Goal: Task Accomplishment & Management: Manage account settings

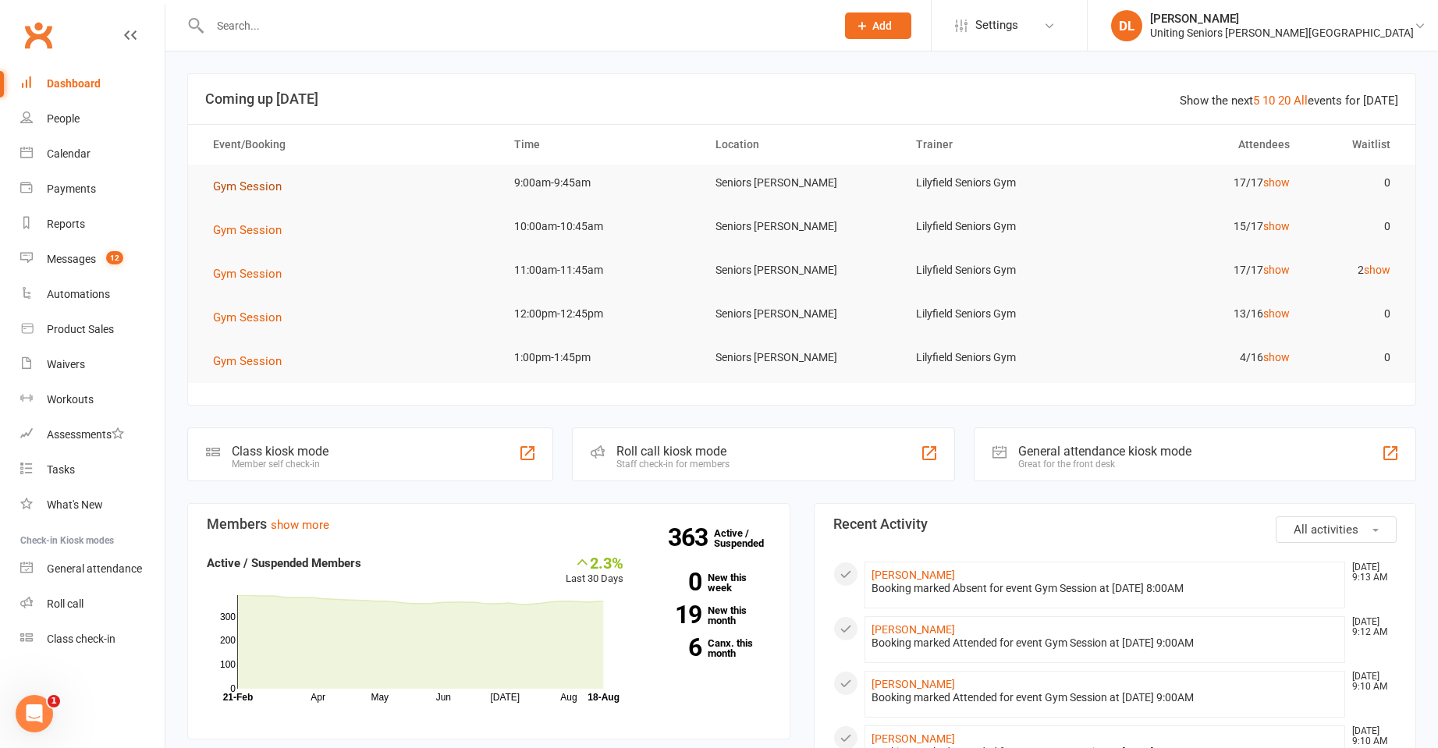
click at [281, 193] on button "Gym Session" at bounding box center [253, 186] width 80 height 19
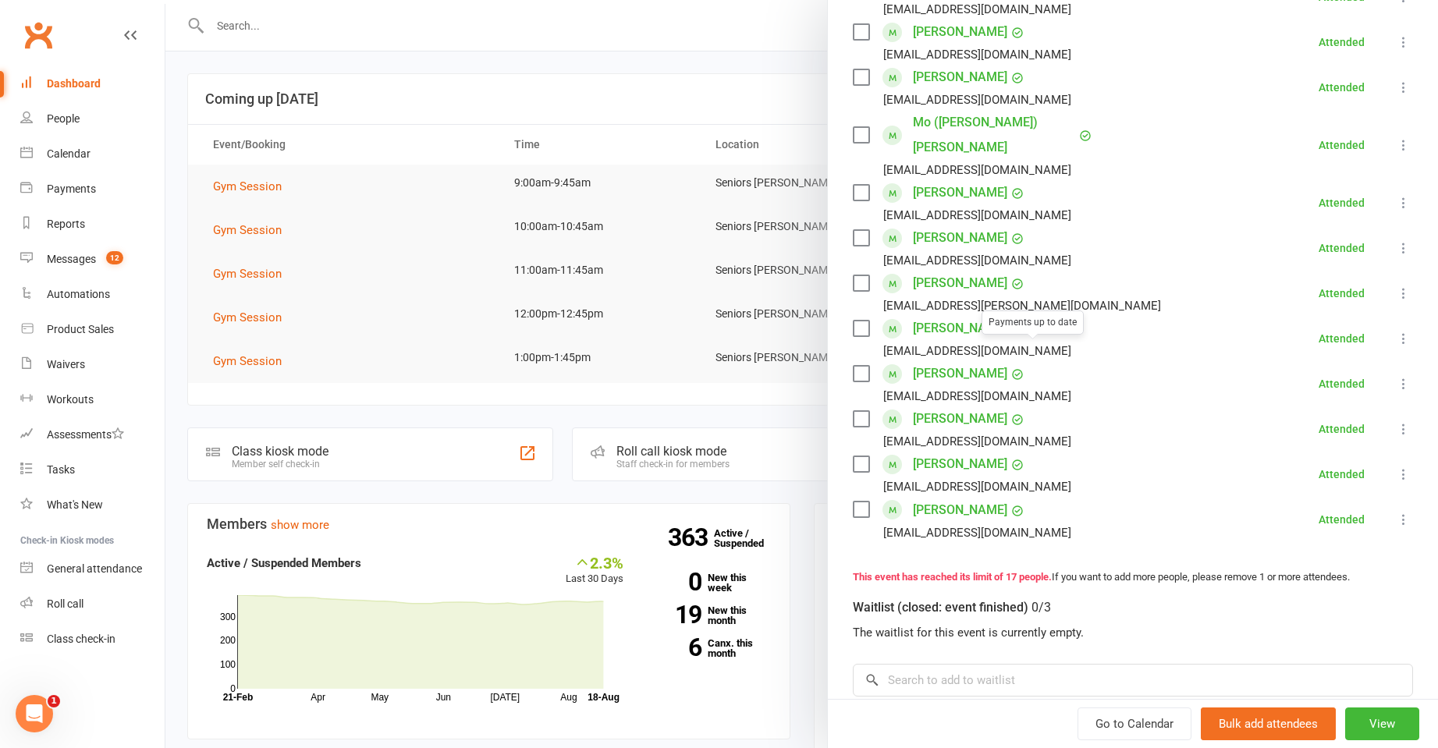
scroll to position [546, 0]
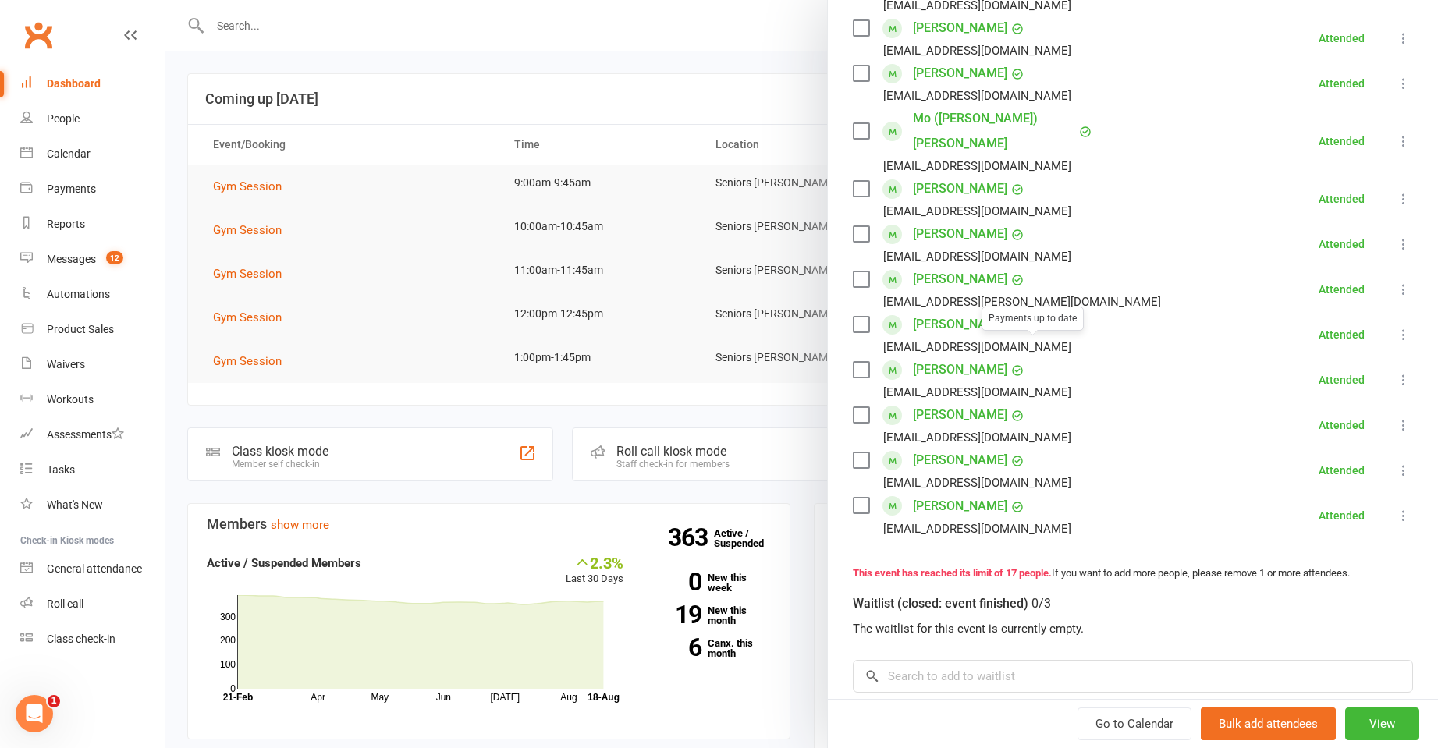
click at [575, 276] on div at bounding box center [801, 374] width 1272 height 748
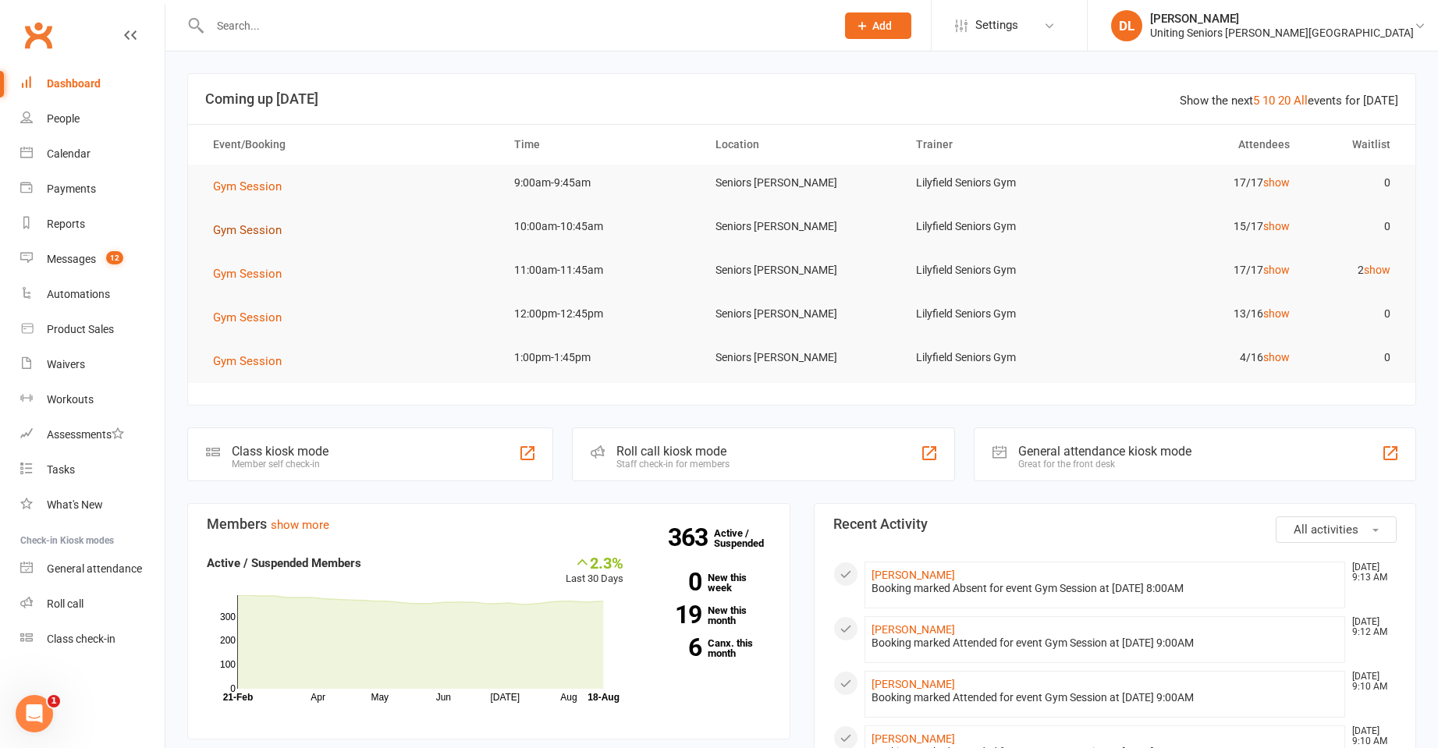
click at [236, 236] on button "Gym Session" at bounding box center [253, 230] width 80 height 19
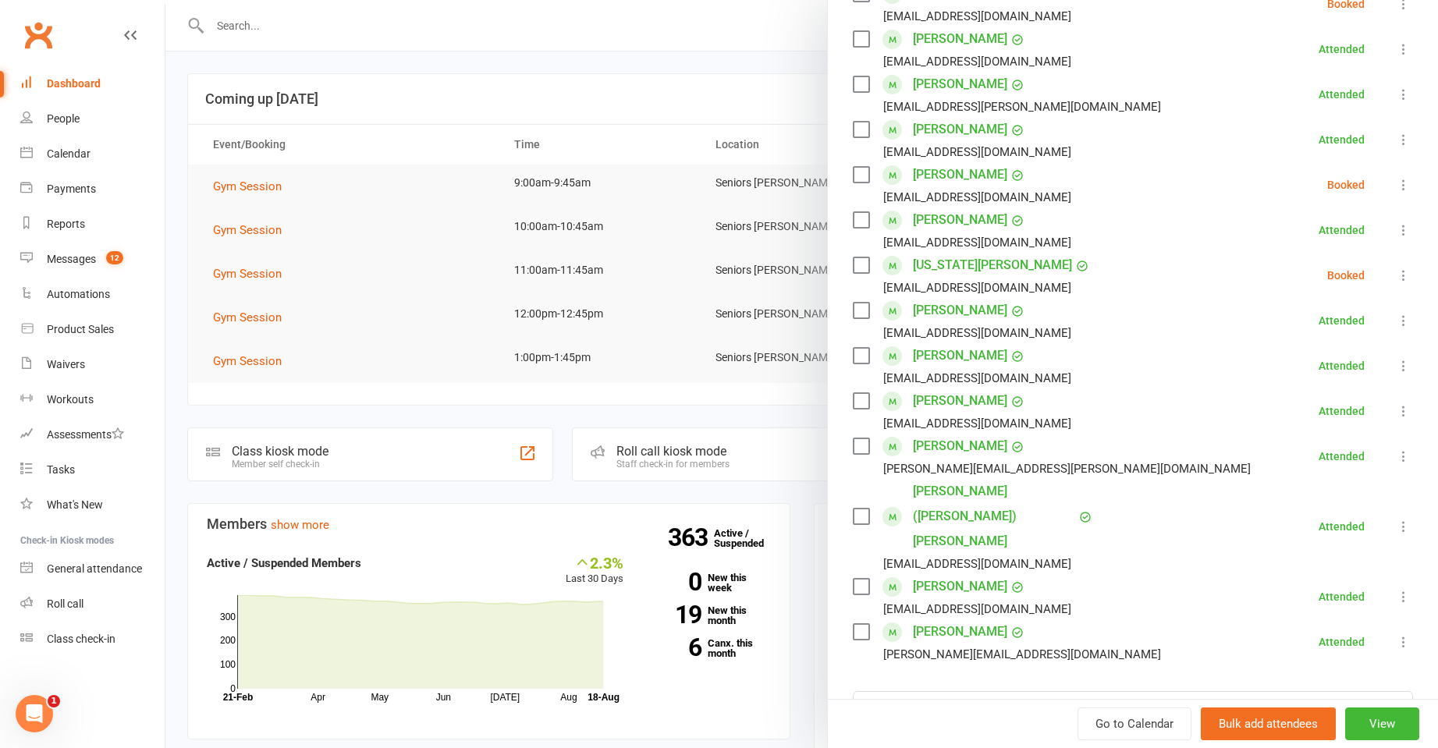
scroll to position [390, 0]
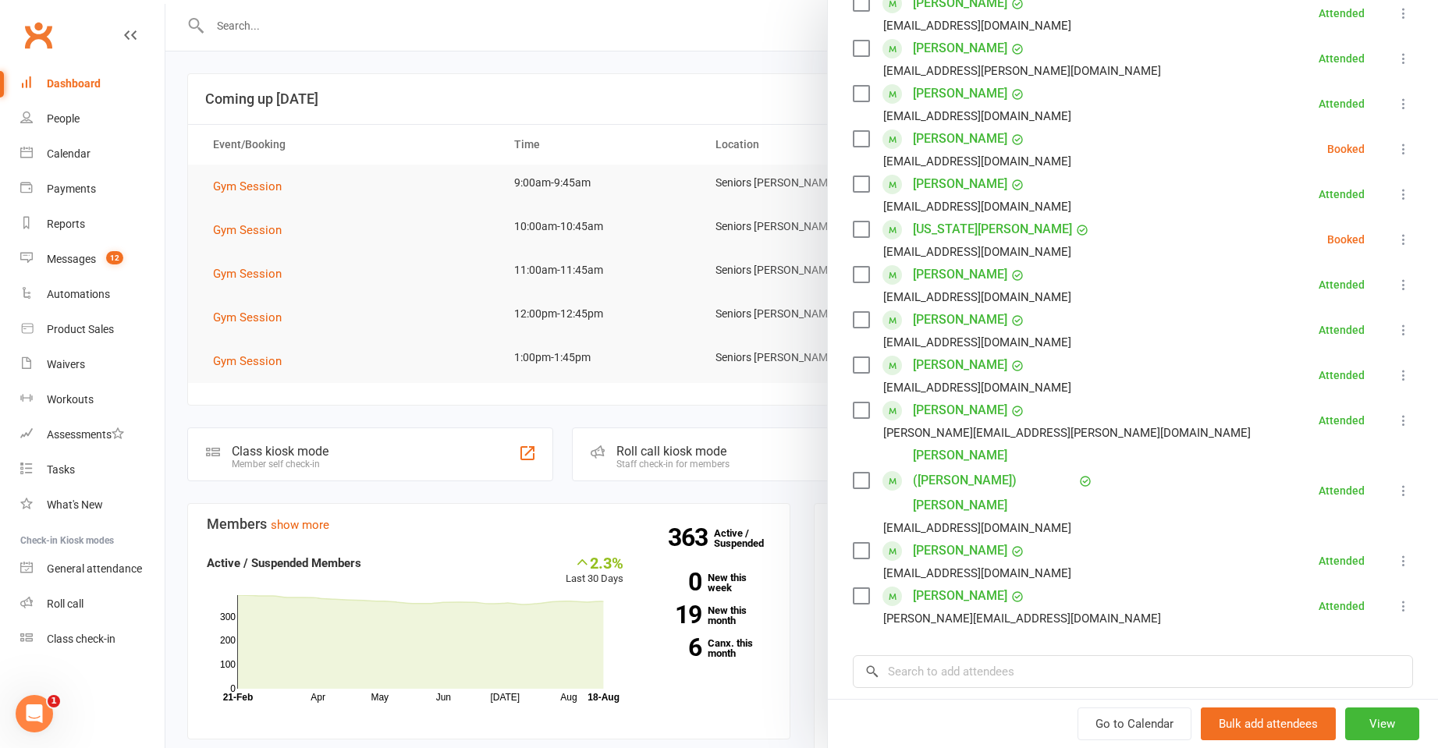
click at [318, 227] on div at bounding box center [801, 374] width 1272 height 748
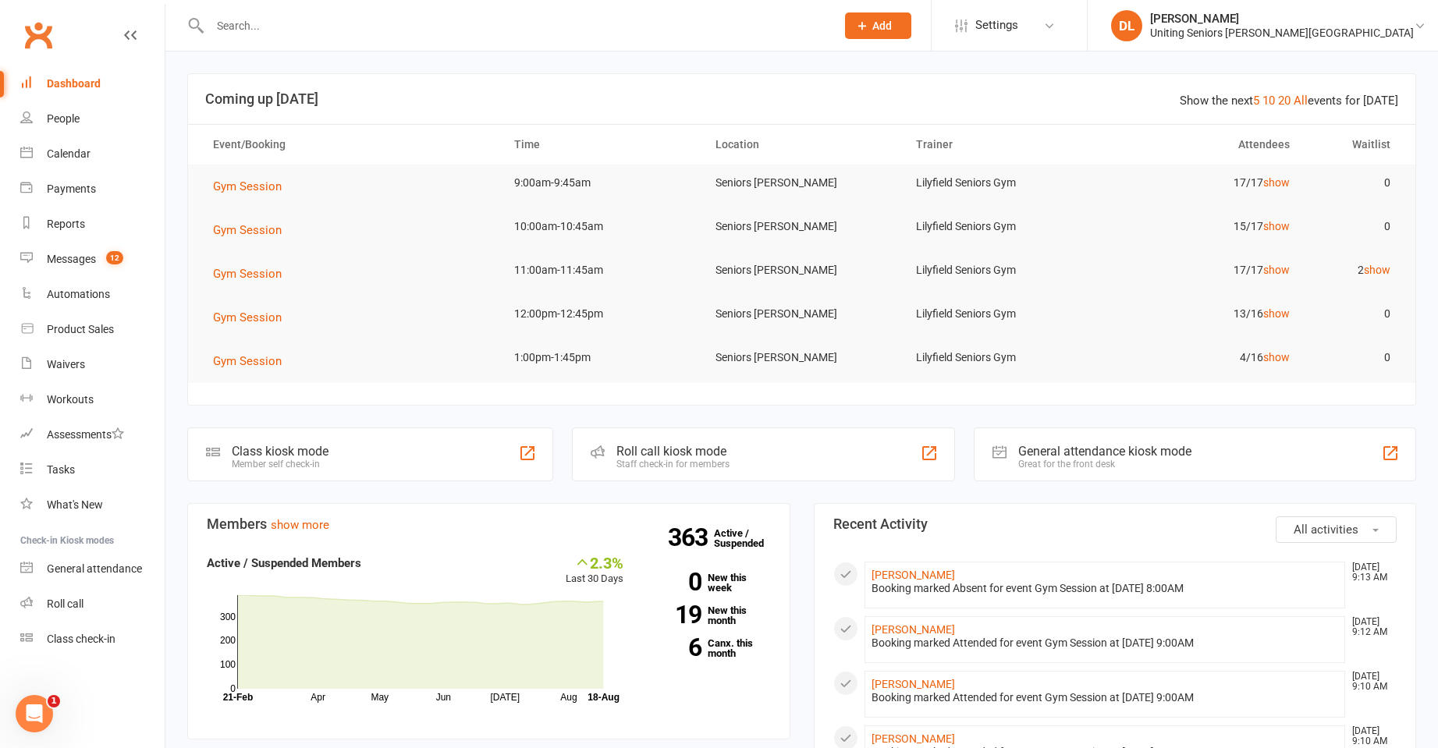
click at [265, 215] on td "Gym Session" at bounding box center [349, 230] width 301 height 44
click at [265, 226] on span "Gym Session" at bounding box center [247, 230] width 69 height 14
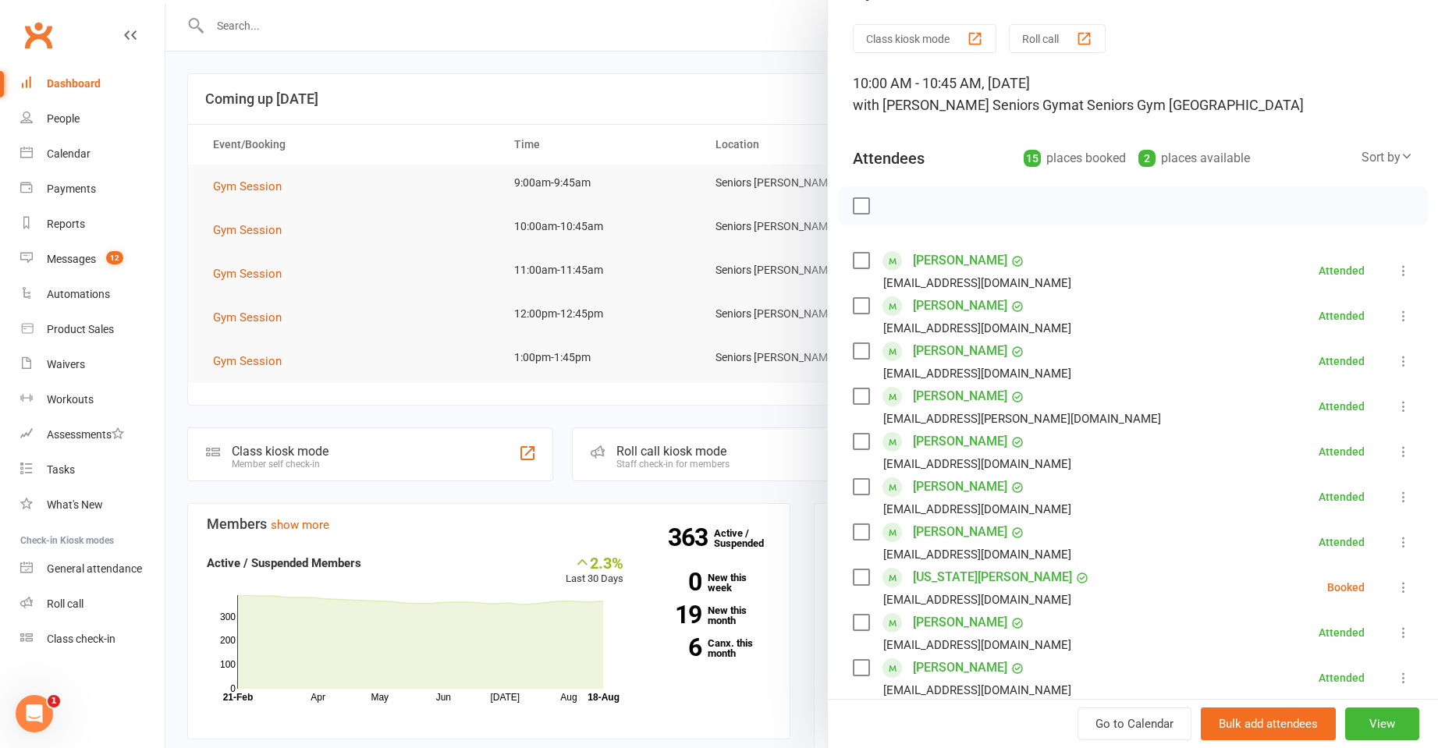
scroll to position [156, 0]
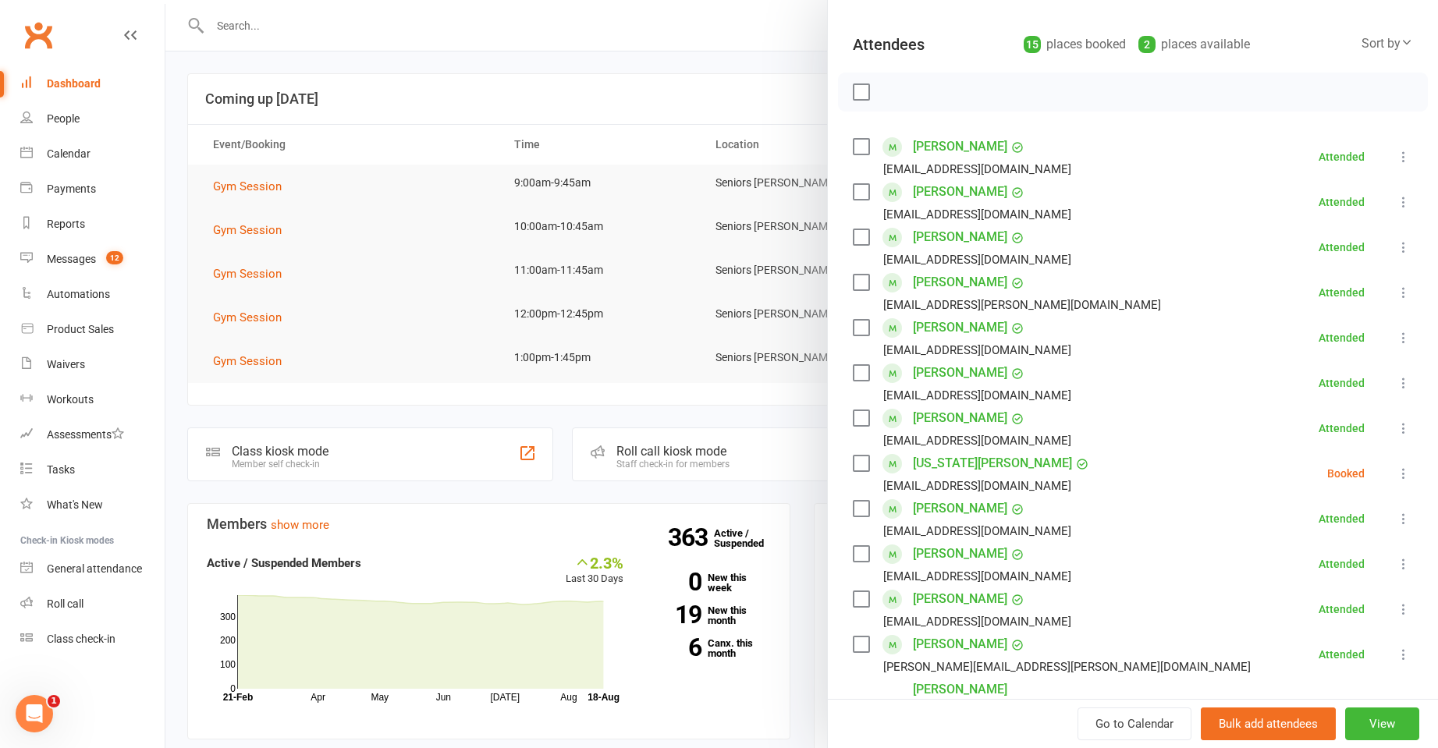
click at [1396, 469] on icon at bounding box center [1404, 474] width 16 height 16
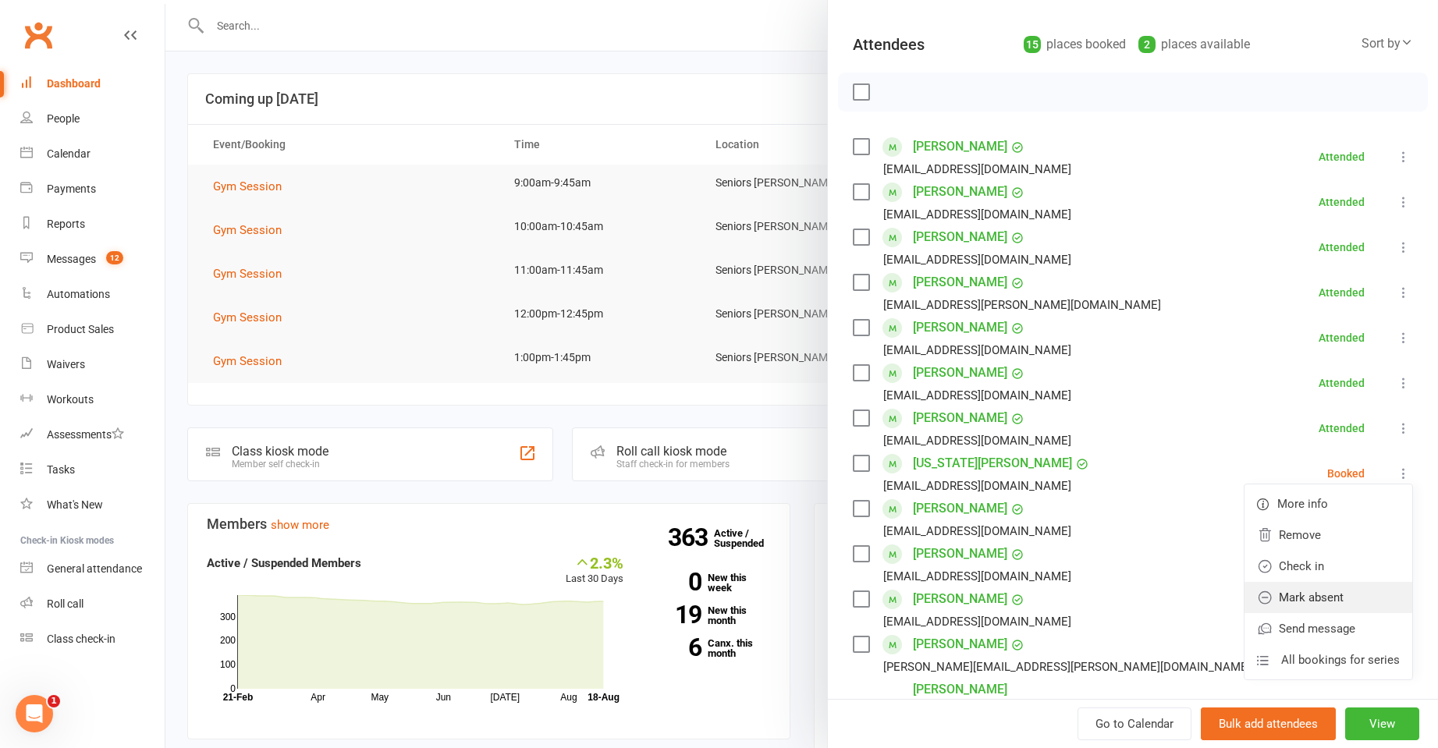
click at [1325, 596] on link "Mark absent" at bounding box center [1328, 597] width 168 height 31
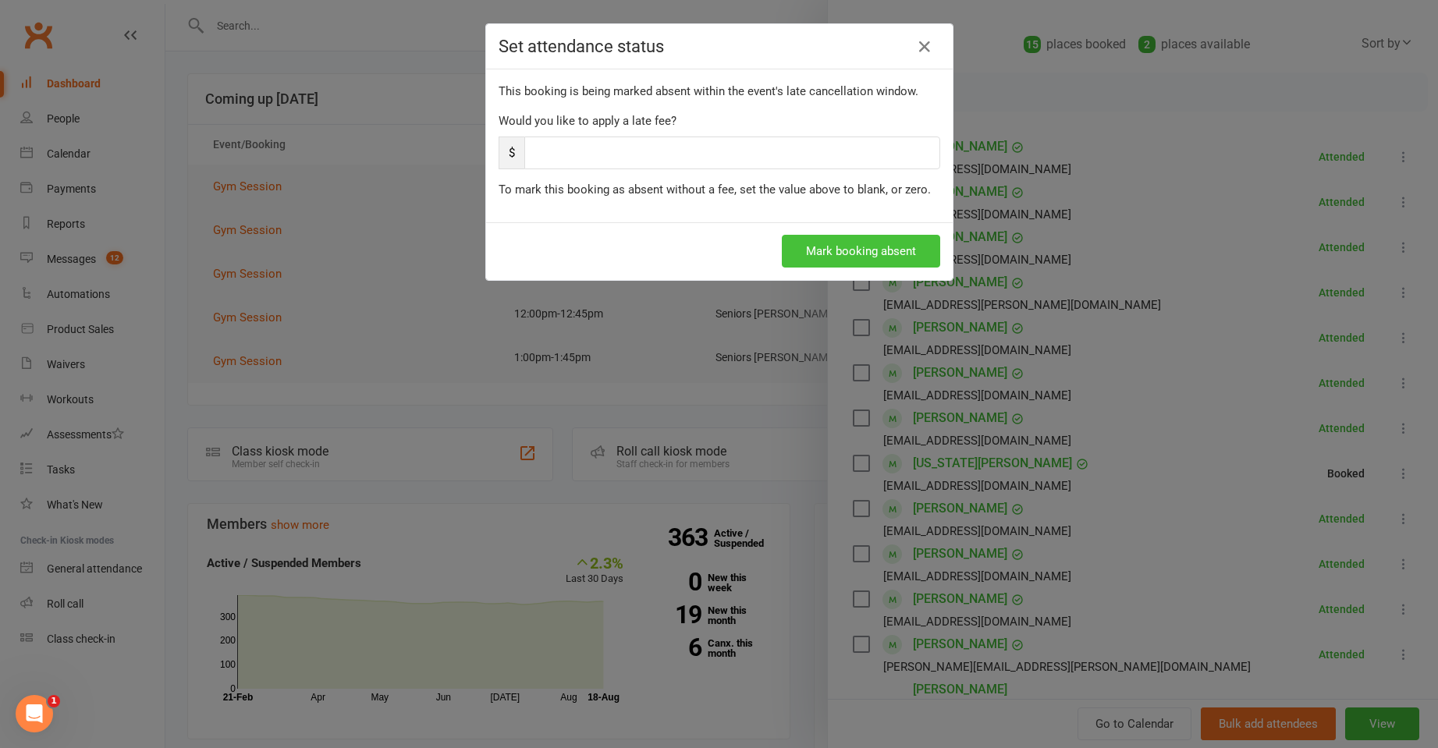
drag, startPoint x: 840, startPoint y: 271, endPoint x: 846, endPoint y: 258, distance: 14.7
click at [841, 271] on div "Mark booking absent" at bounding box center [719, 251] width 467 height 58
drag, startPoint x: 847, startPoint y: 257, endPoint x: 1075, endPoint y: 402, distance: 270.1
click at [848, 257] on button "Mark booking absent" at bounding box center [861, 251] width 158 height 33
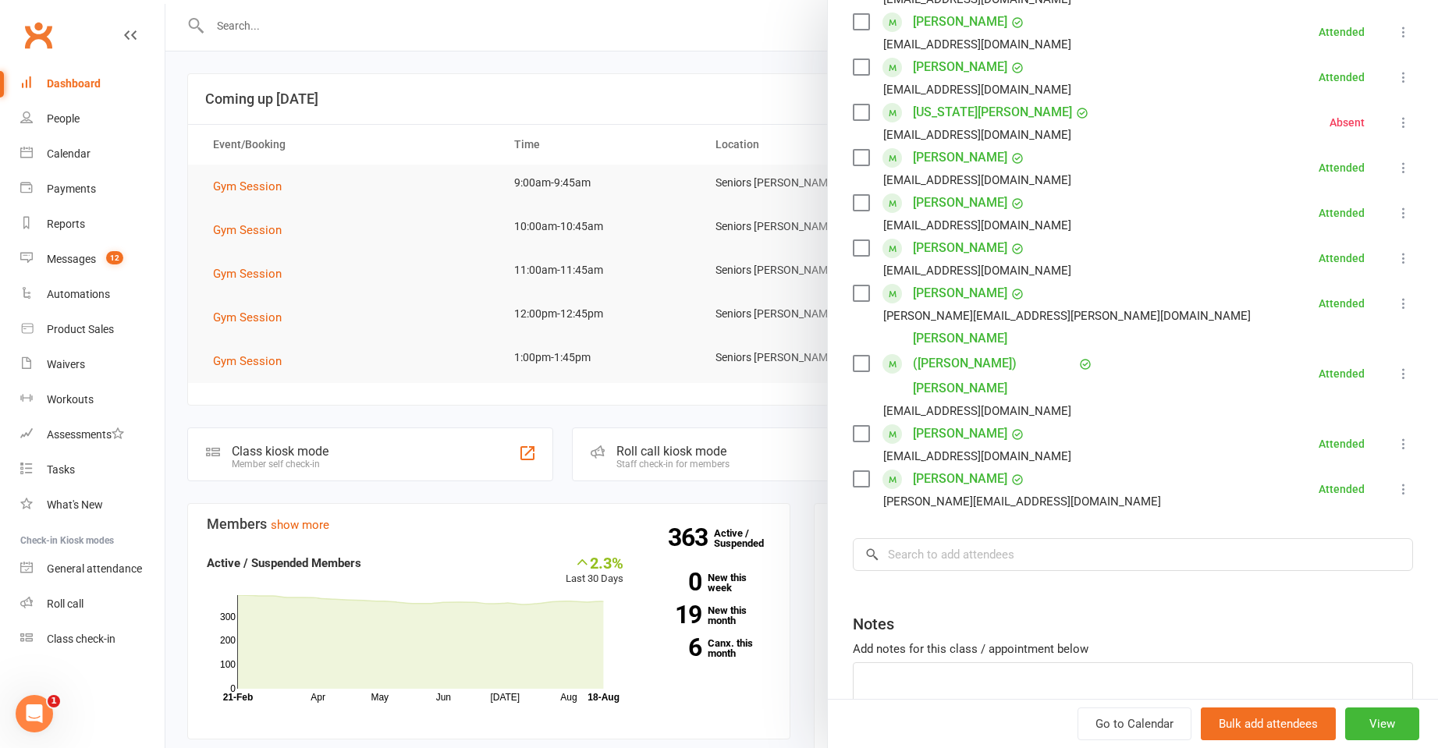
scroll to position [546, 0]
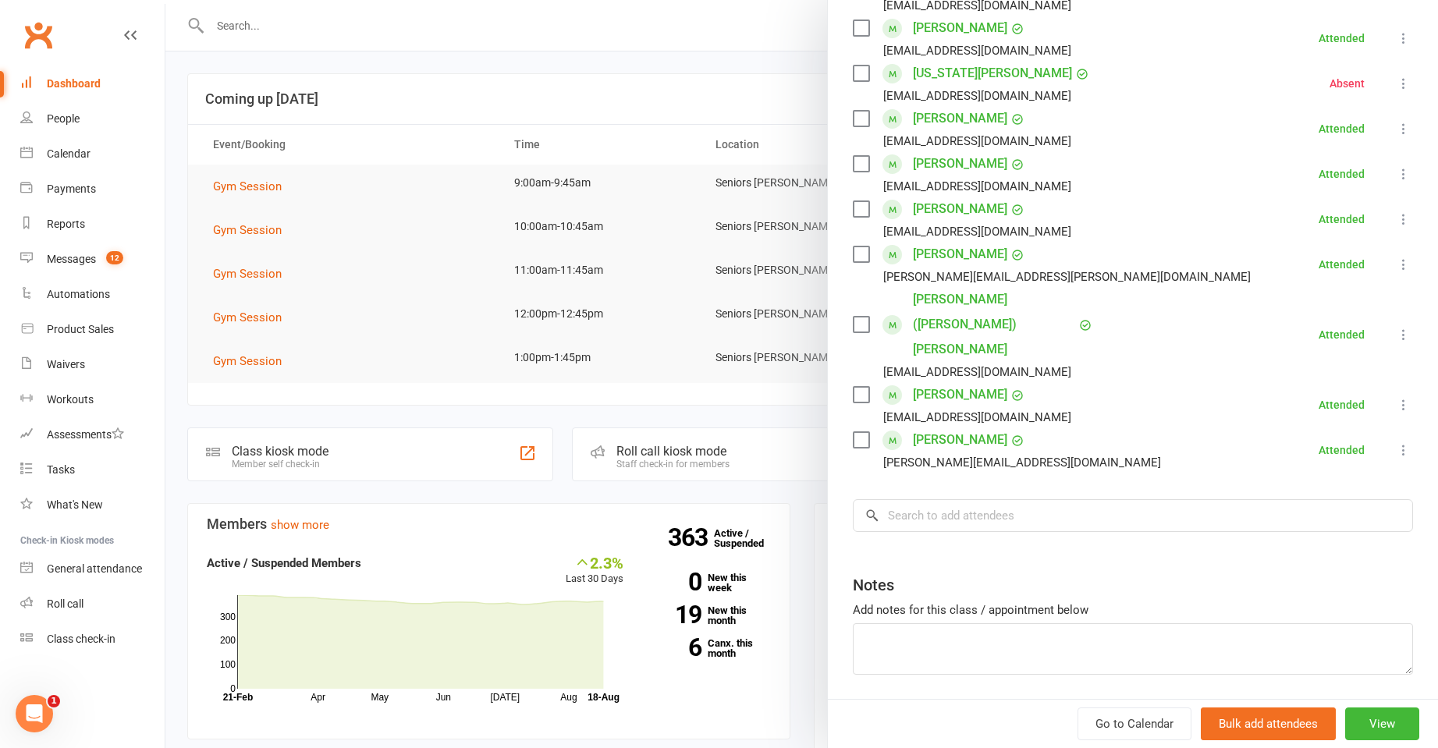
click at [252, 187] on div at bounding box center [801, 374] width 1272 height 748
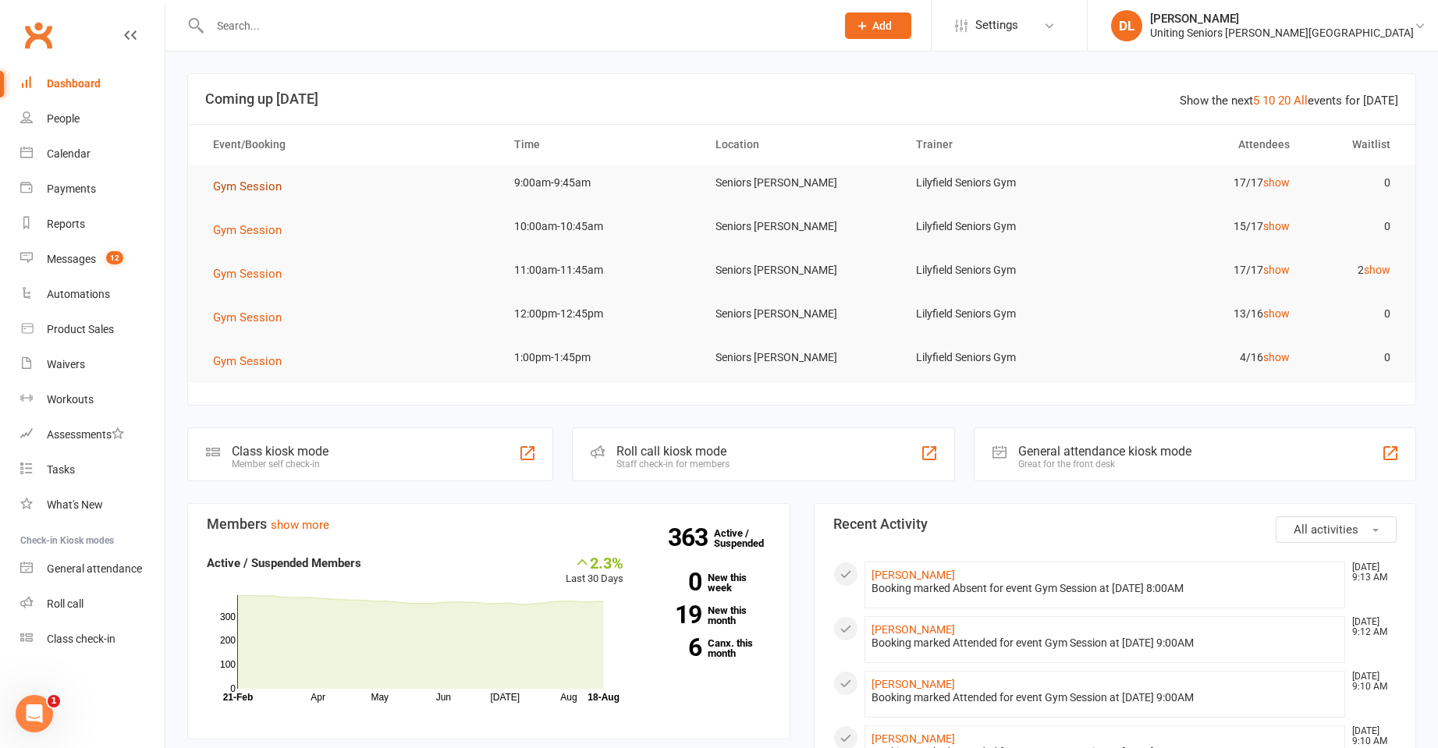
click at [253, 186] on span "Gym Session" at bounding box center [247, 186] width 69 height 14
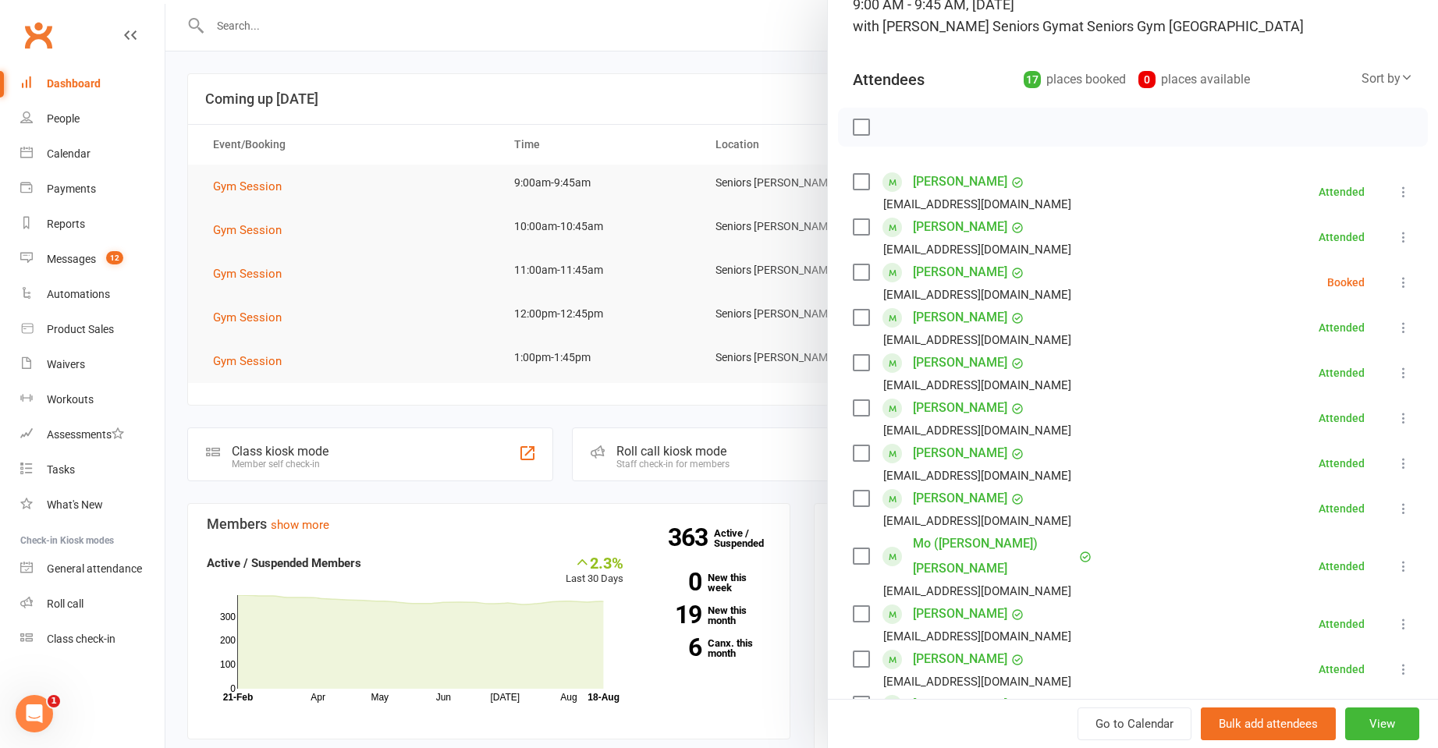
scroll to position [0, 0]
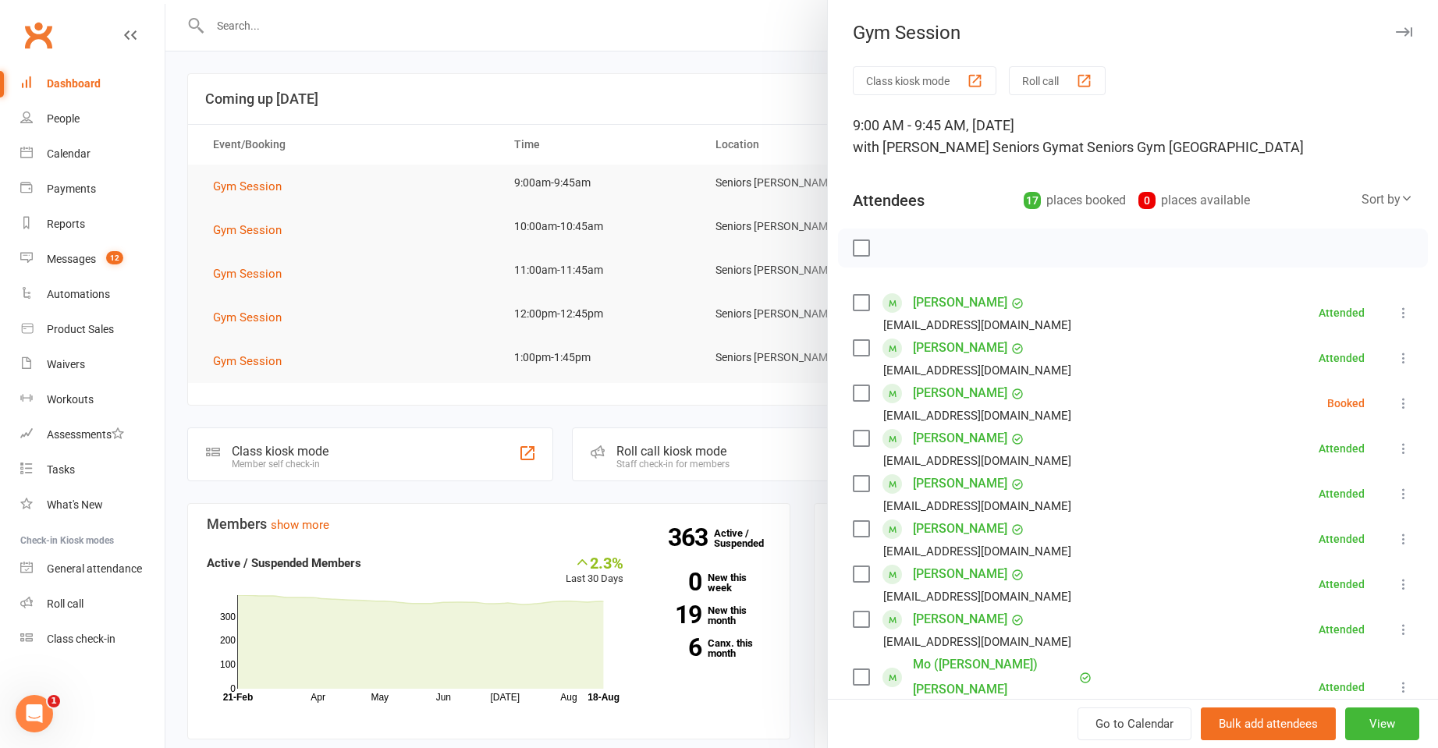
click at [559, 194] on div at bounding box center [801, 374] width 1272 height 748
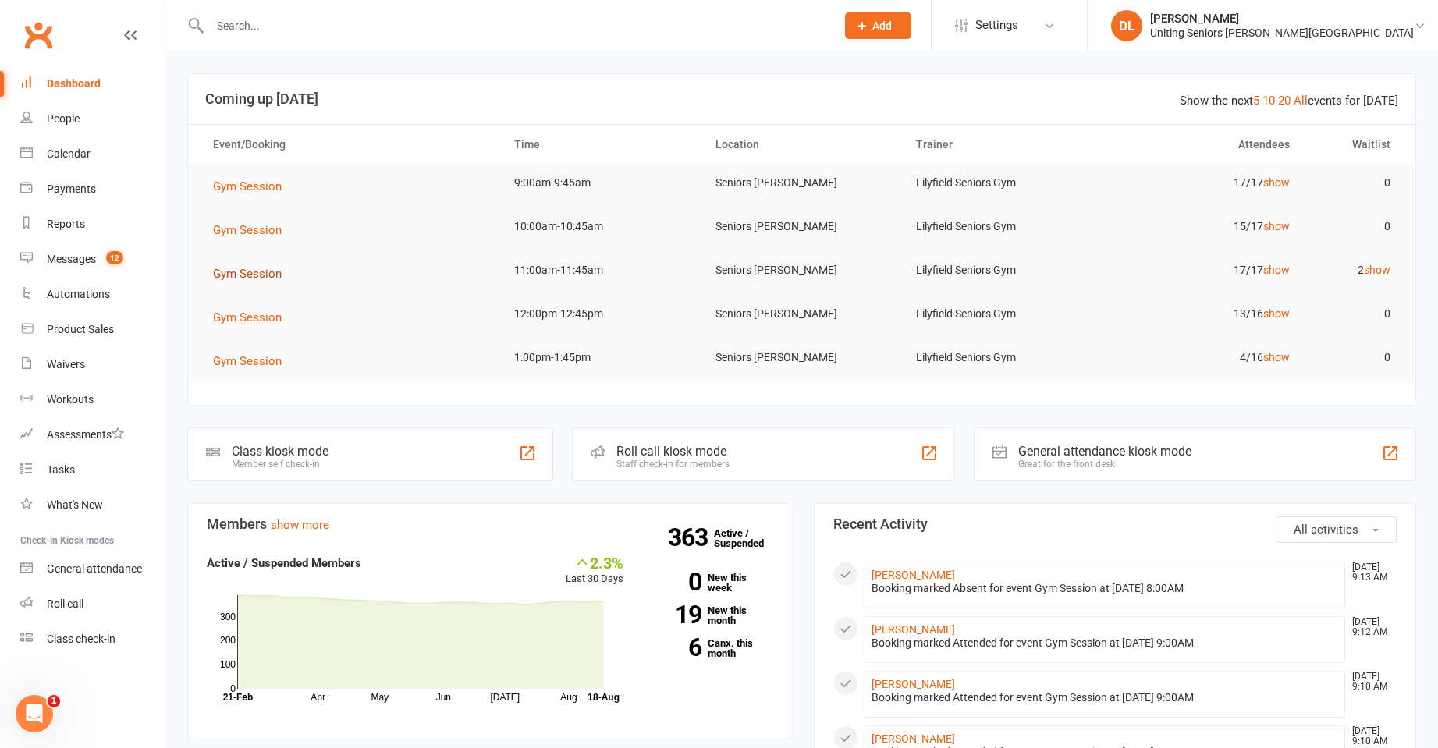
click at [270, 282] on button "Gym Session" at bounding box center [253, 273] width 80 height 19
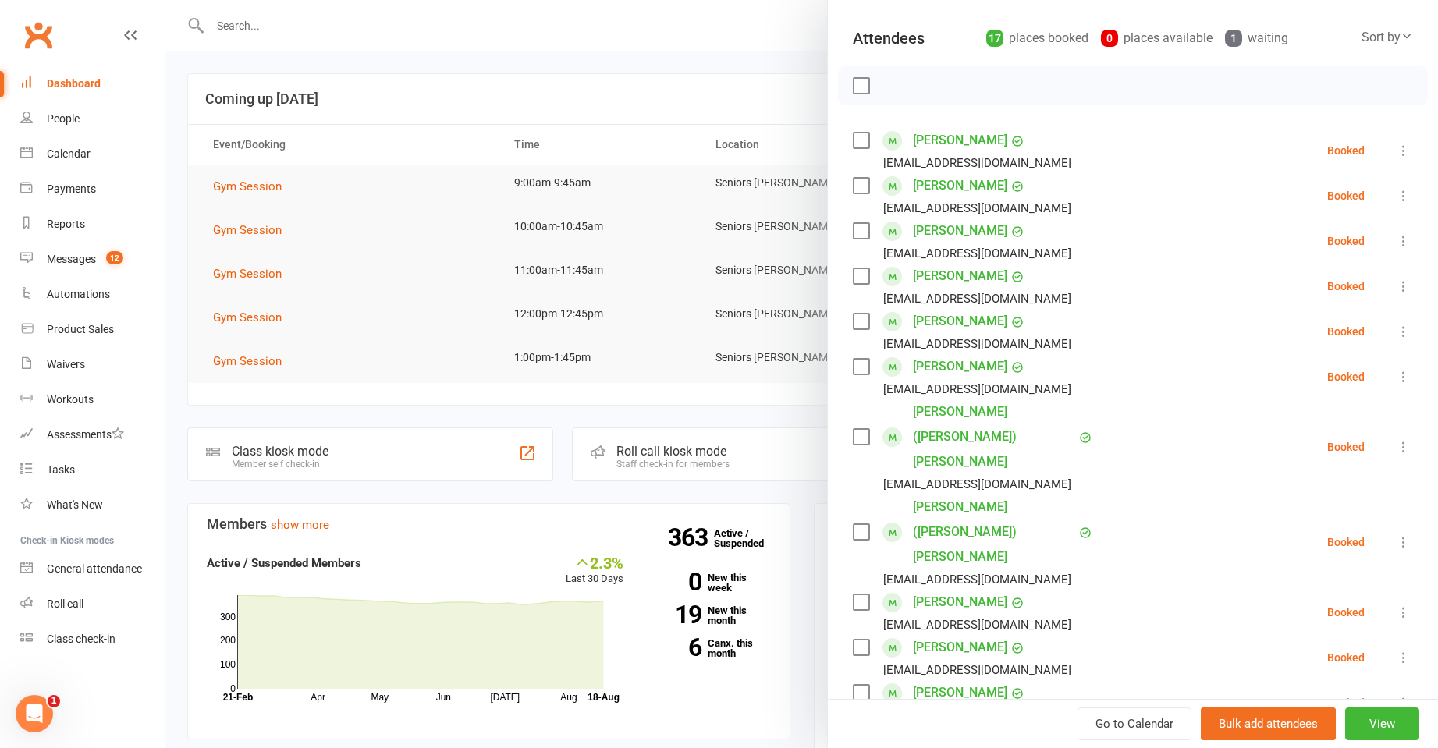
scroll to position [143, 0]
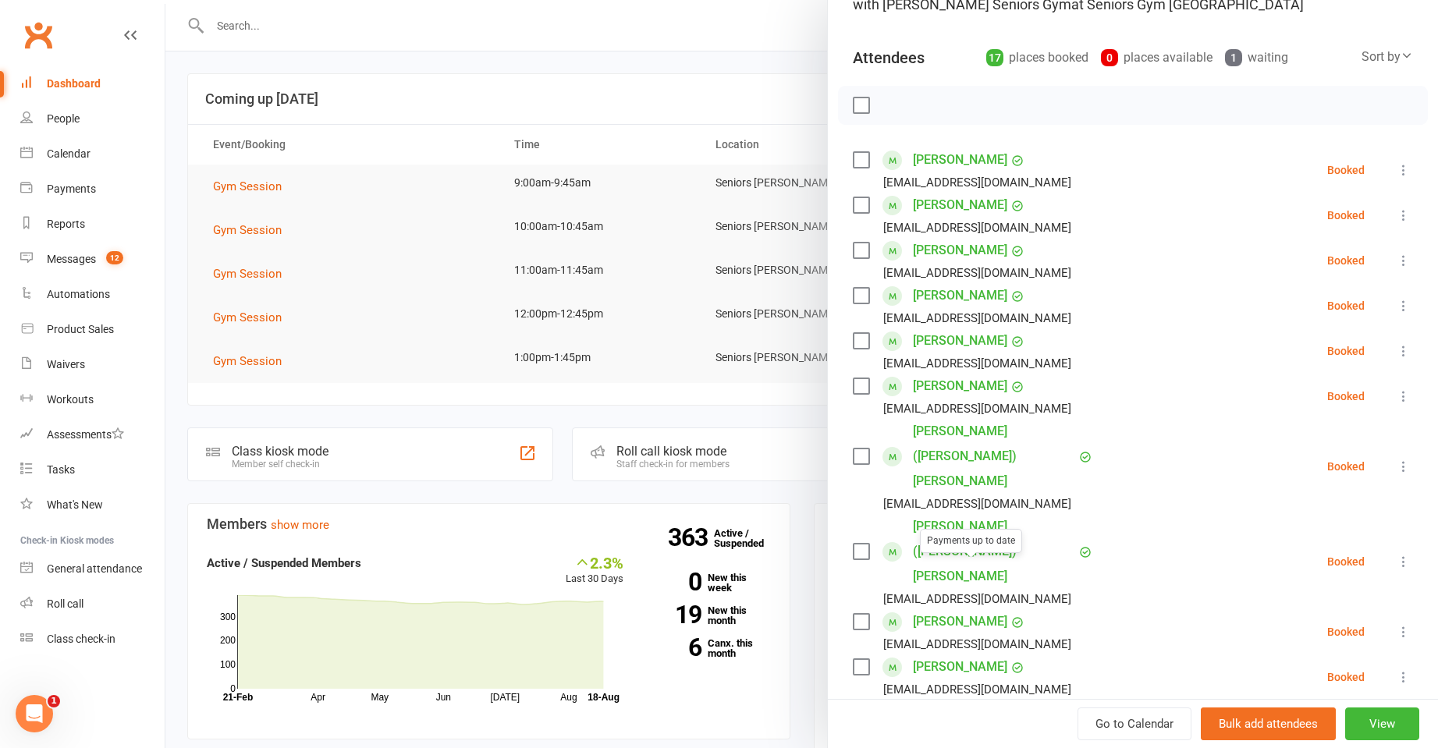
click at [541, 118] on div at bounding box center [801, 374] width 1272 height 748
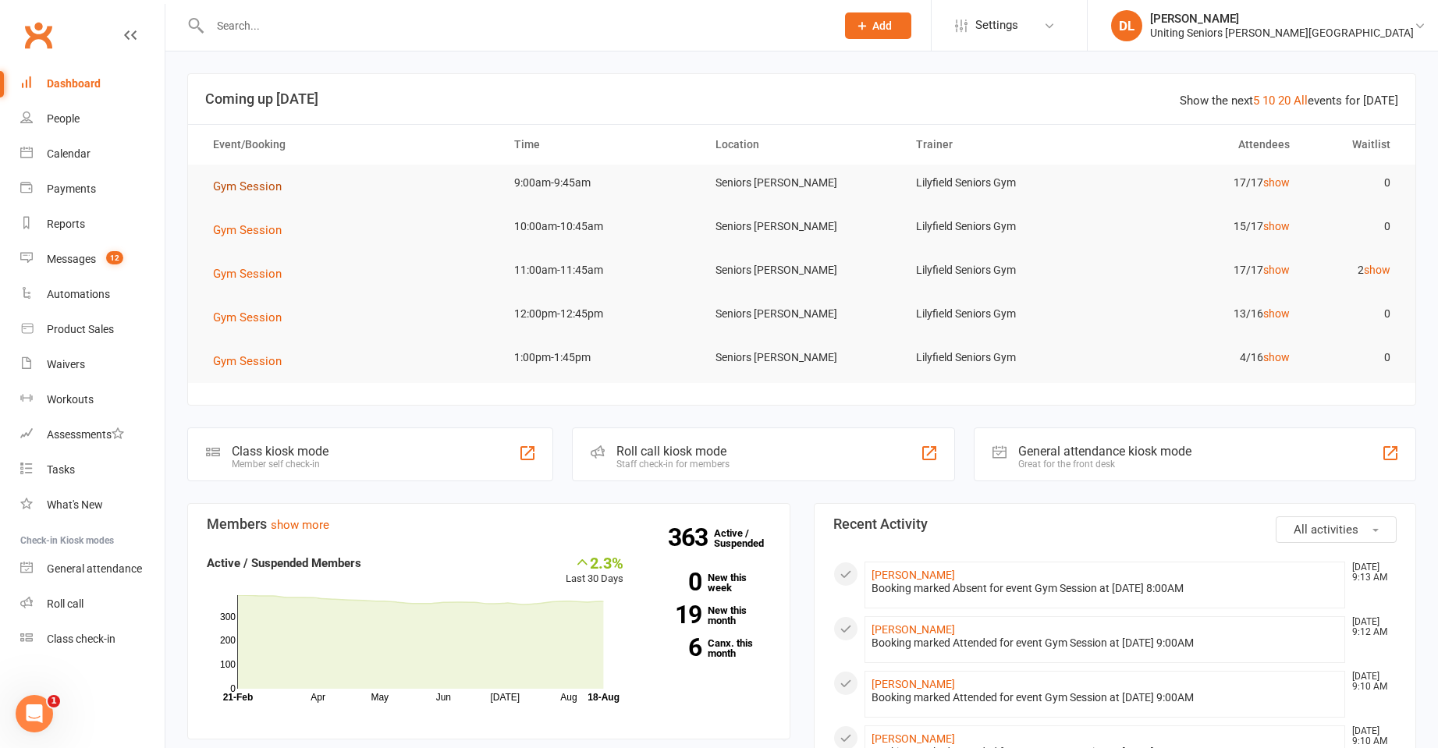
click at [271, 186] on span "Gym Session" at bounding box center [247, 186] width 69 height 14
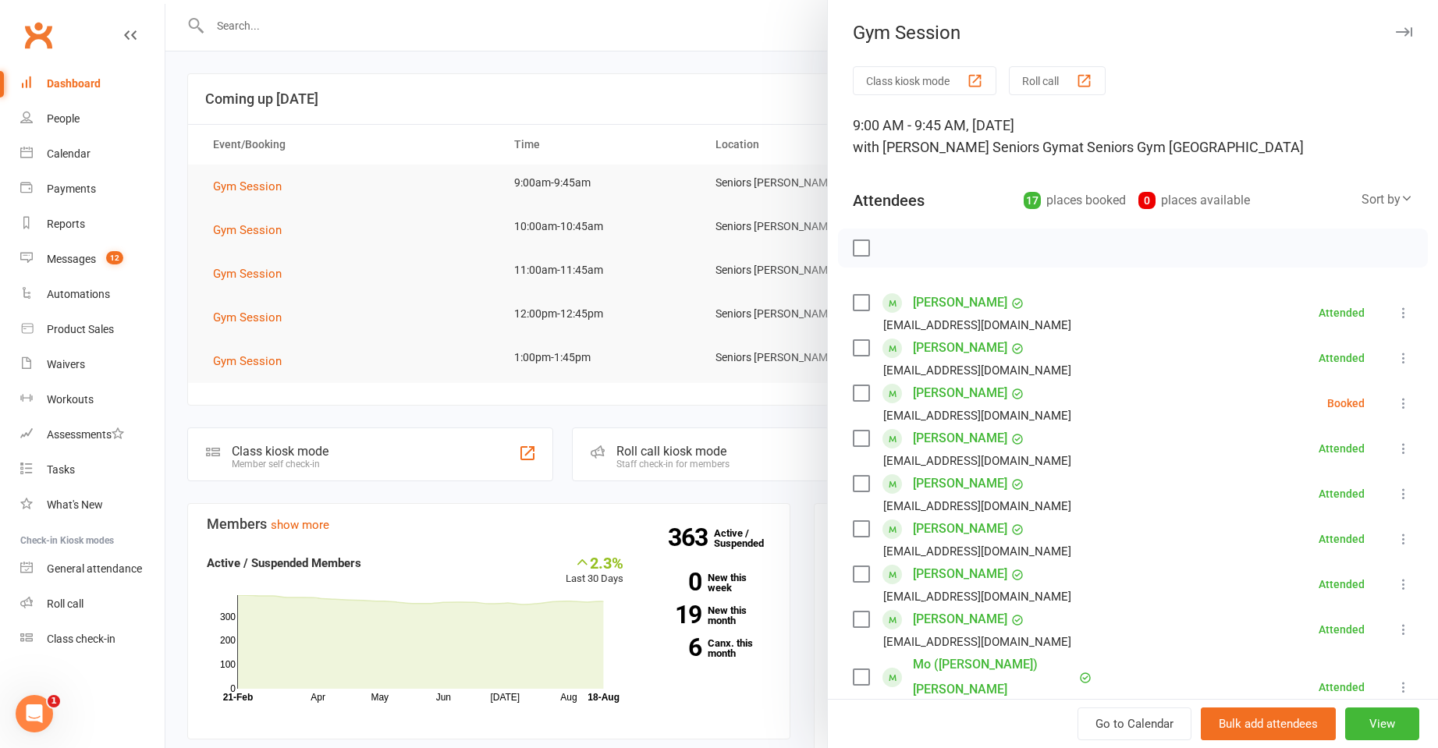
click at [467, 253] on div at bounding box center [801, 374] width 1272 height 748
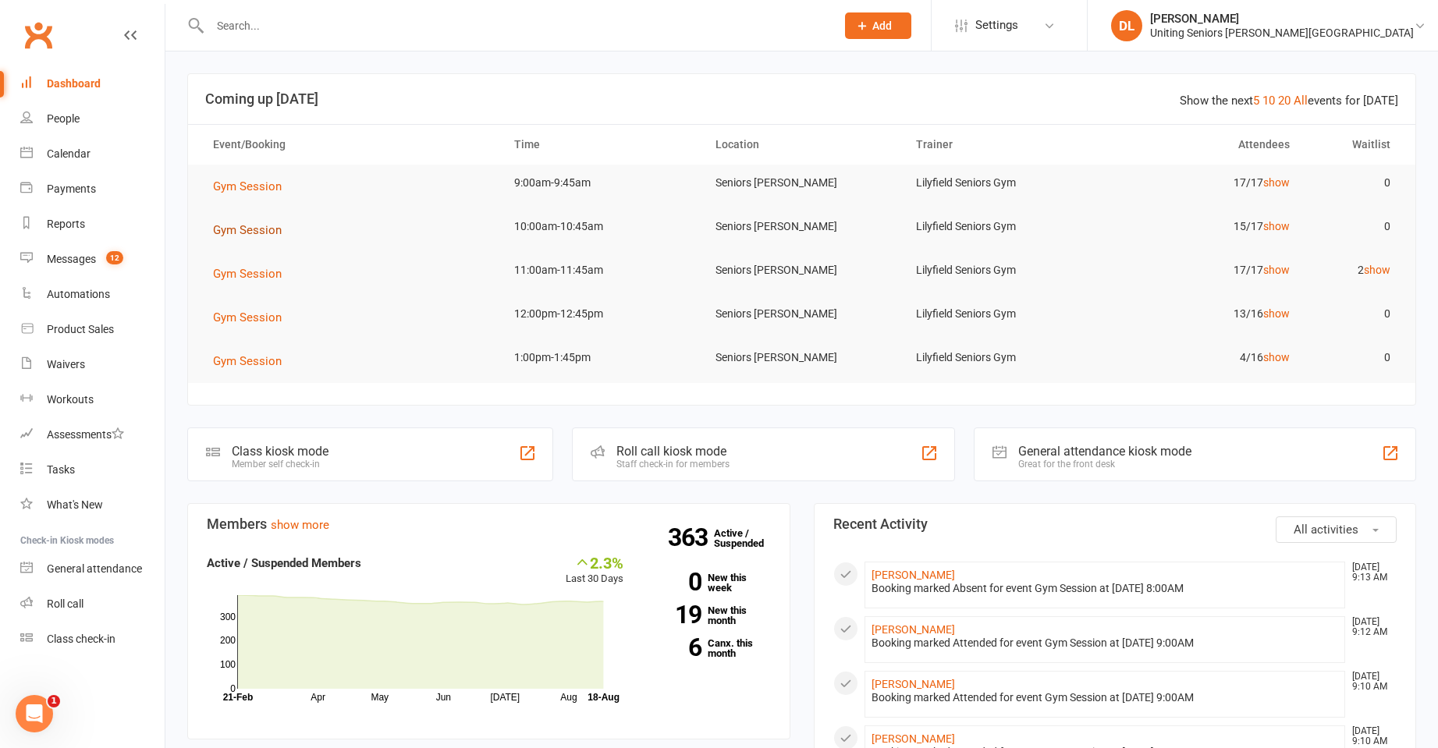
click at [257, 225] on span "Gym Session" at bounding box center [247, 230] width 69 height 14
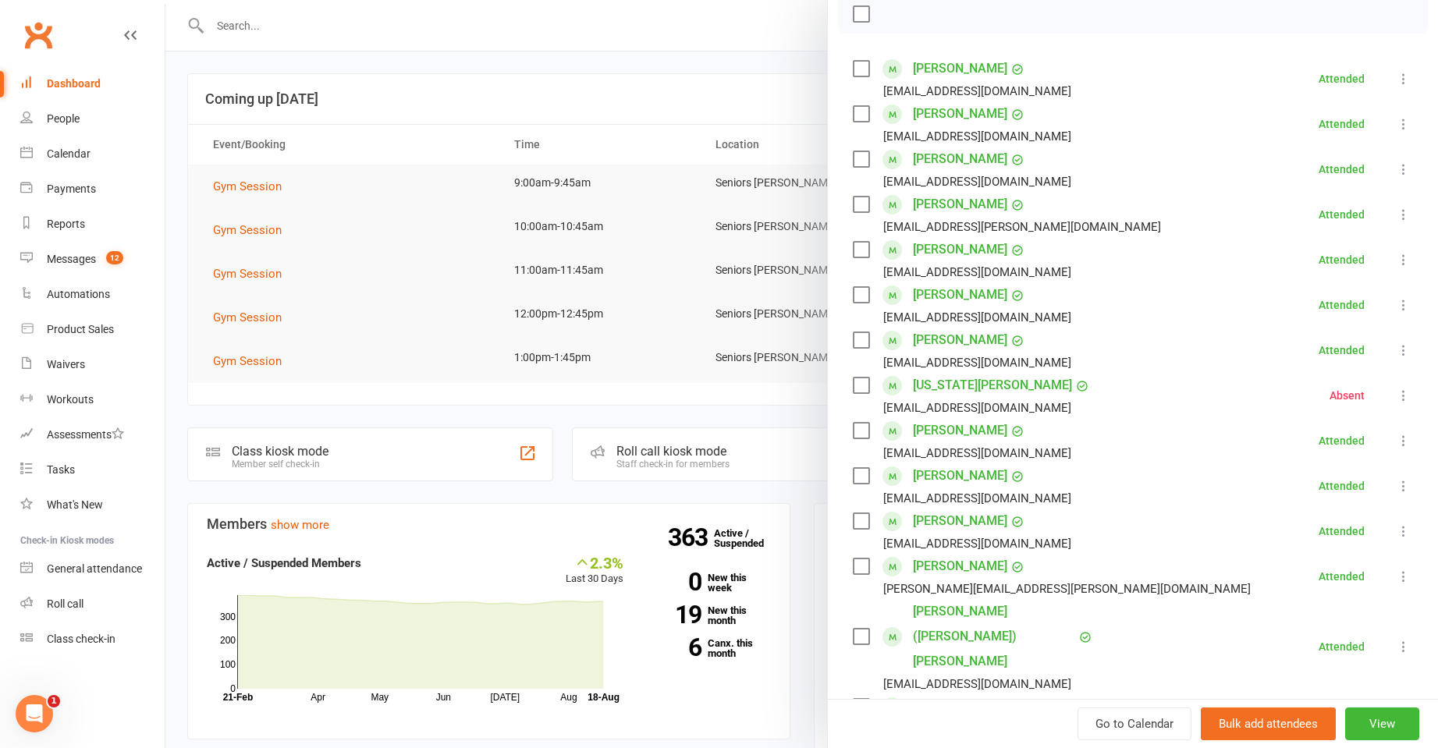
scroll to position [550, 0]
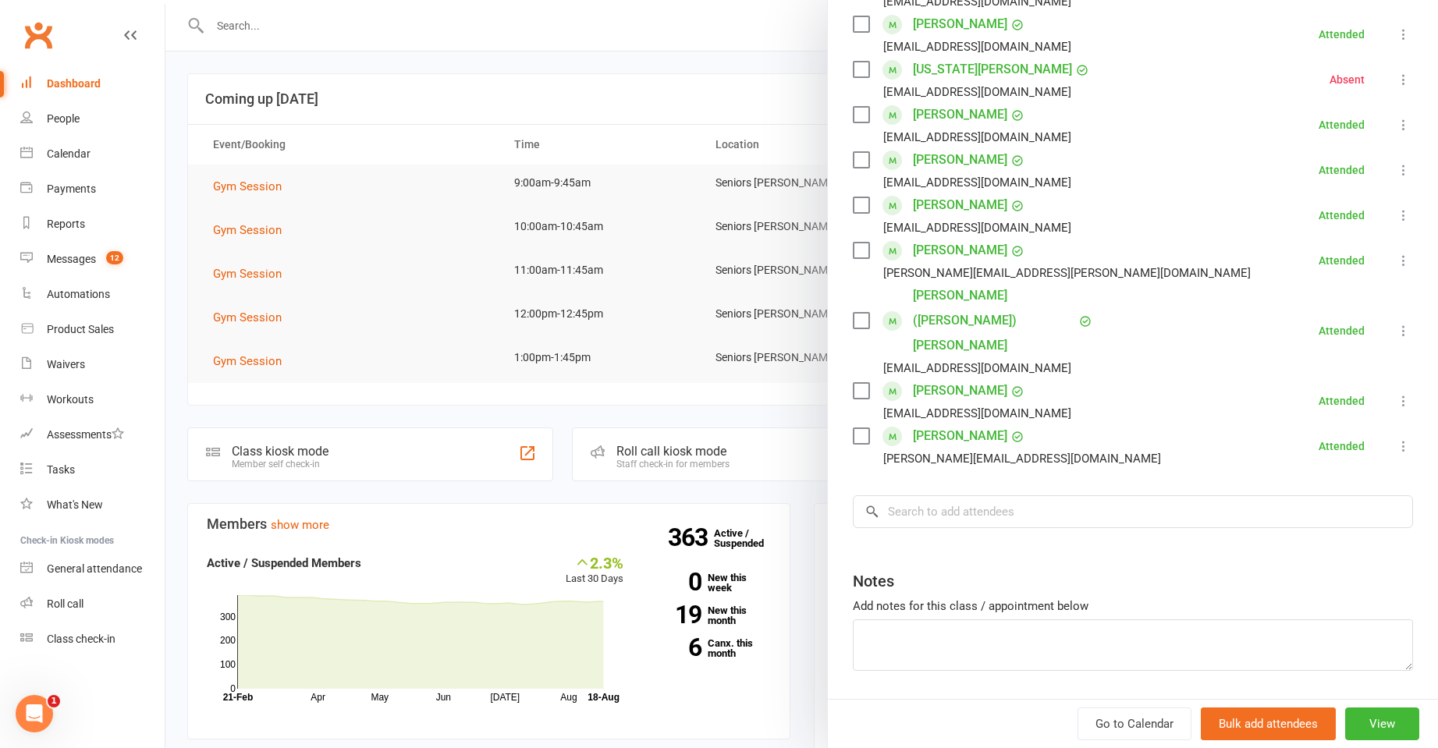
click at [513, 157] on div at bounding box center [801, 374] width 1272 height 748
